Goal: Use online tool/utility

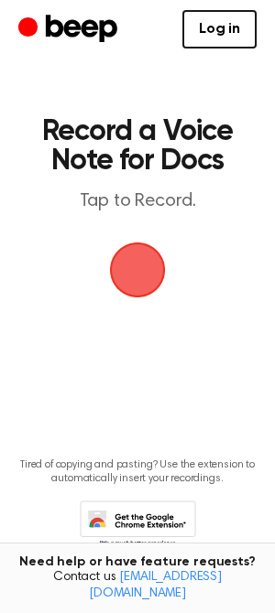
click at [131, 273] on span "button" at bounding box center [137, 269] width 51 height 51
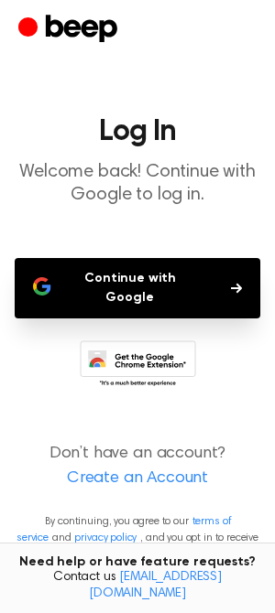
click at [149, 286] on button "Continue with Google" at bounding box center [137, 288] width 245 height 60
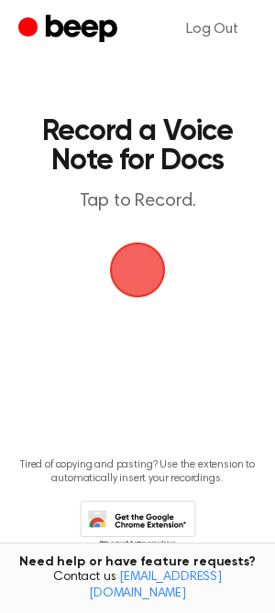
click at [127, 266] on span "button" at bounding box center [138, 271] width 56 height 56
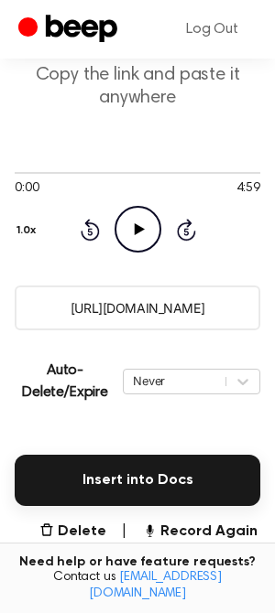
scroll to position [361, 0]
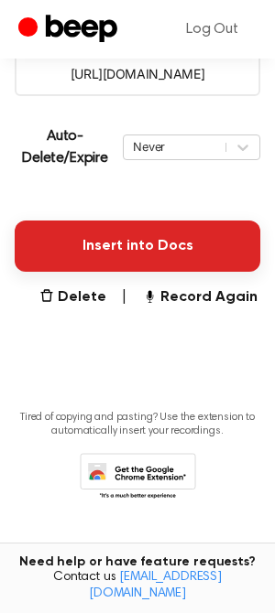
click at [122, 249] on button "Insert into Docs" at bounding box center [137, 246] width 245 height 51
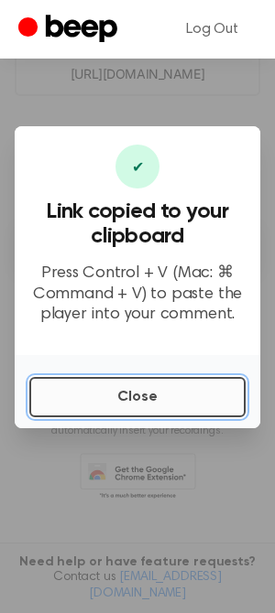
click at [139, 401] on button "Close" at bounding box center [137, 397] width 216 height 40
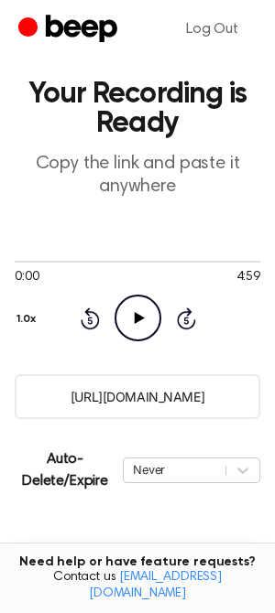
scroll to position [0, 0]
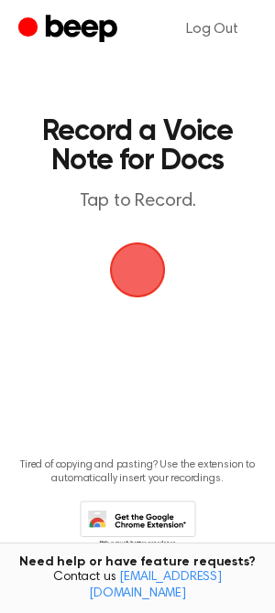
click at [120, 261] on span "button" at bounding box center [137, 269] width 51 height 51
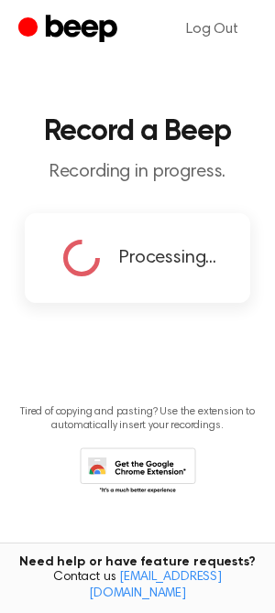
click at [158, 369] on main "Record a Beep Recording in progress. Processing... Tired of copying and pasting…" at bounding box center [137, 277] width 275 height 555
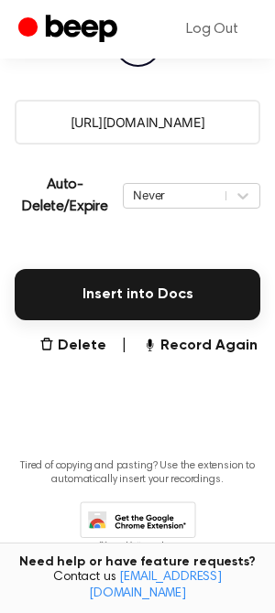
scroll to position [361, 0]
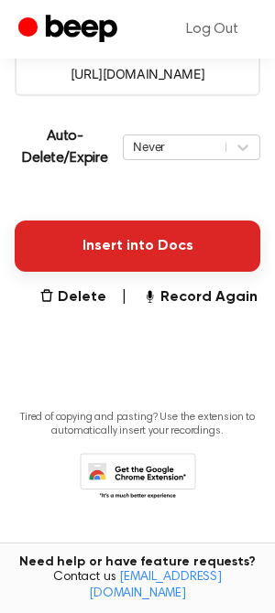
click at [152, 250] on button "Insert into Docs" at bounding box center [137, 246] width 245 height 51
